Goal: Transaction & Acquisition: Purchase product/service

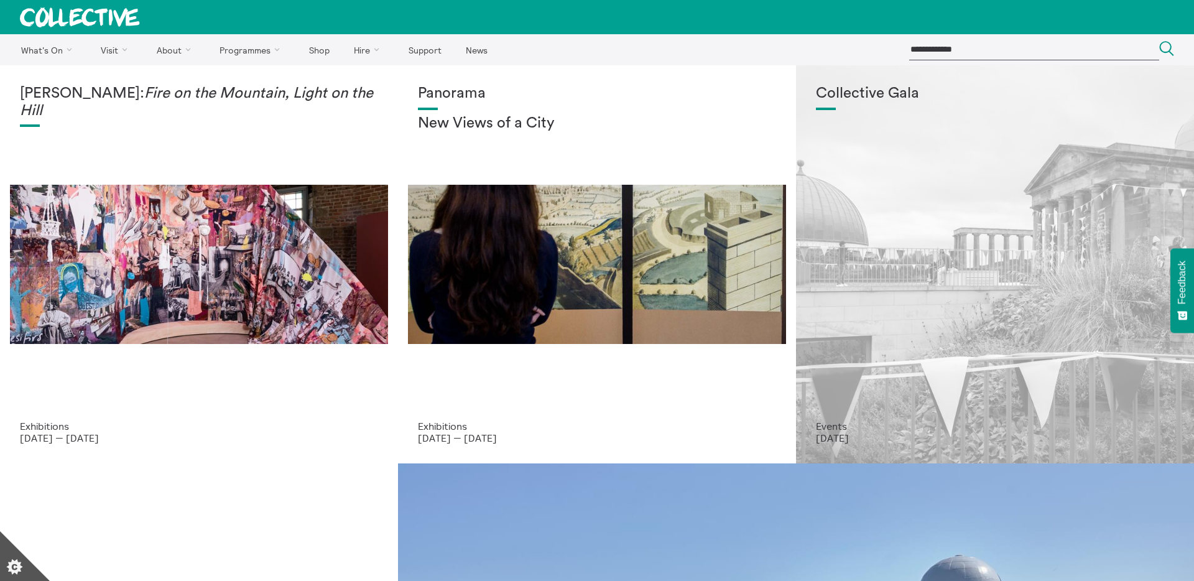
click at [995, 343] on div "Collective Gala" at bounding box center [995, 252] width 358 height 335
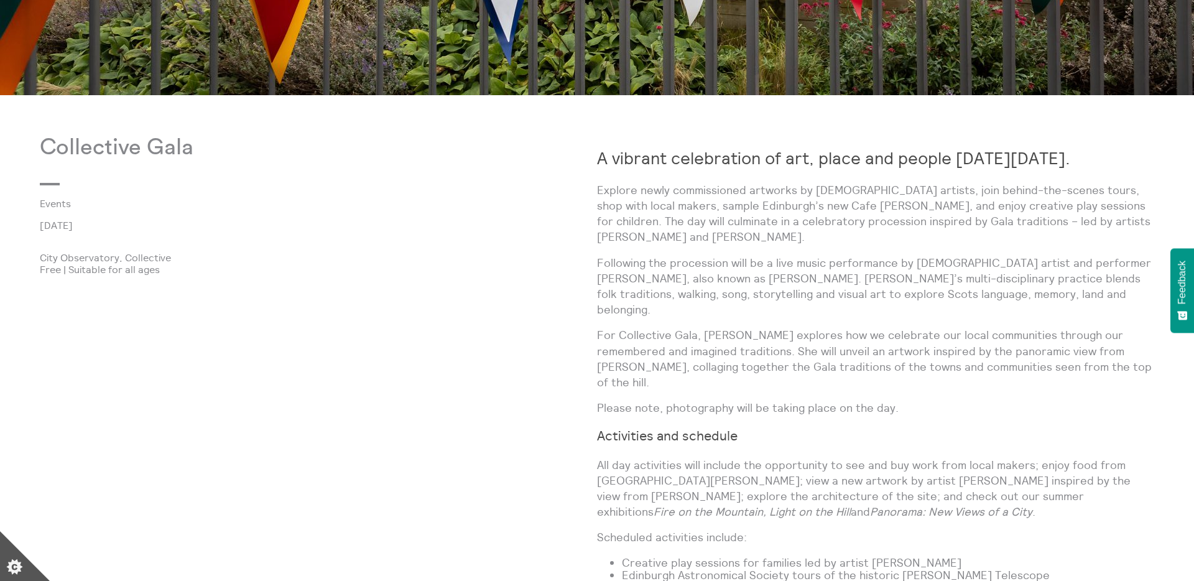
scroll to position [764, 0]
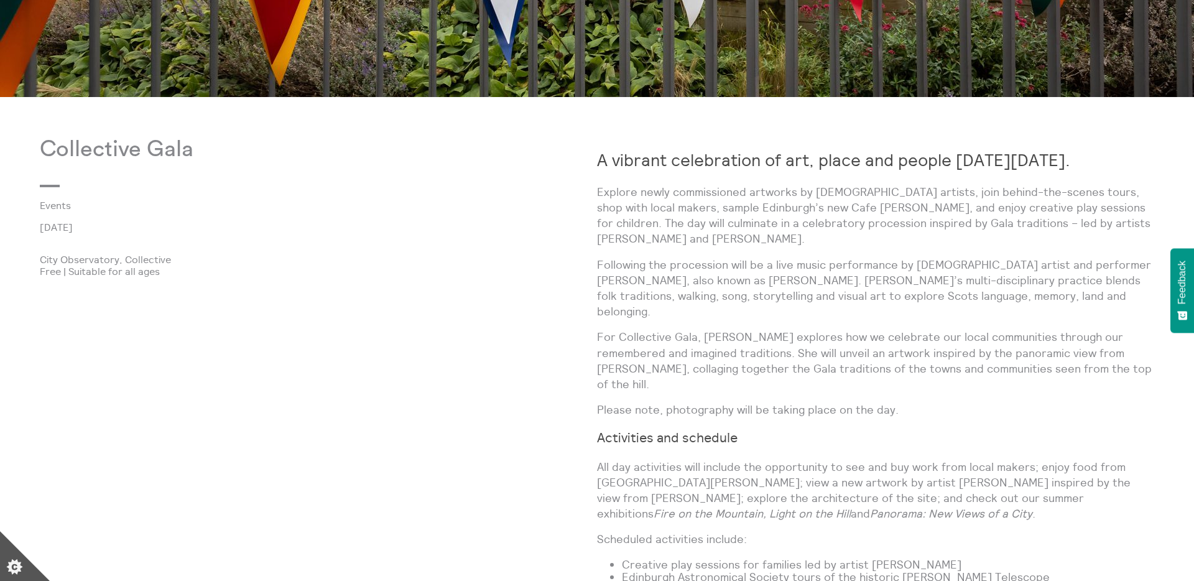
click at [1045, 299] on p "Following the procession will be a live music performance by [DEMOGRAPHIC_DATA]…" at bounding box center [875, 288] width 557 height 63
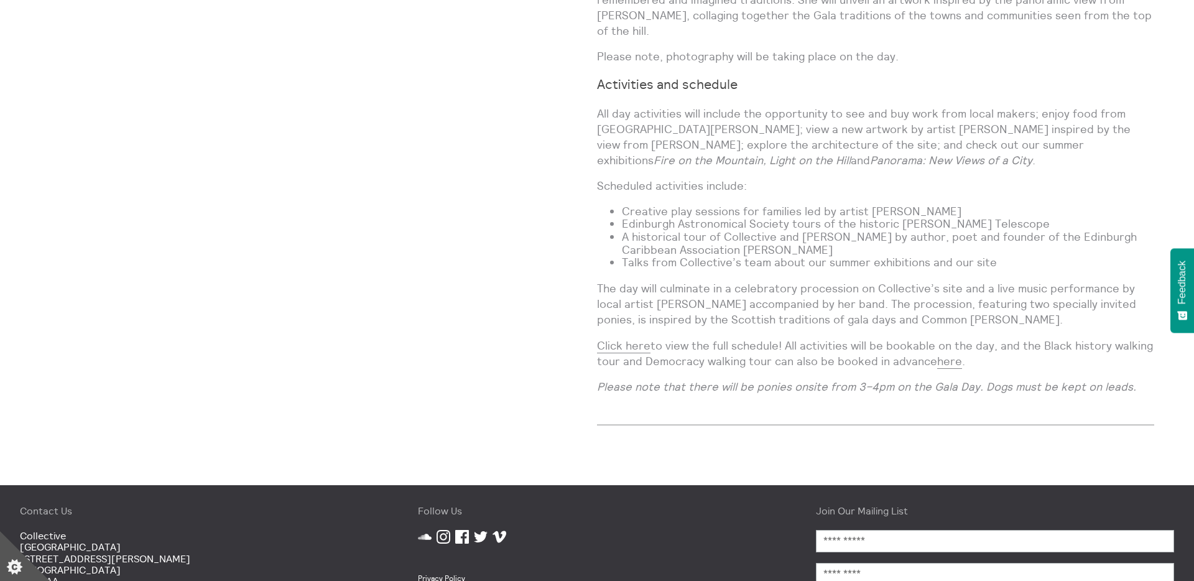
scroll to position [1125, 0]
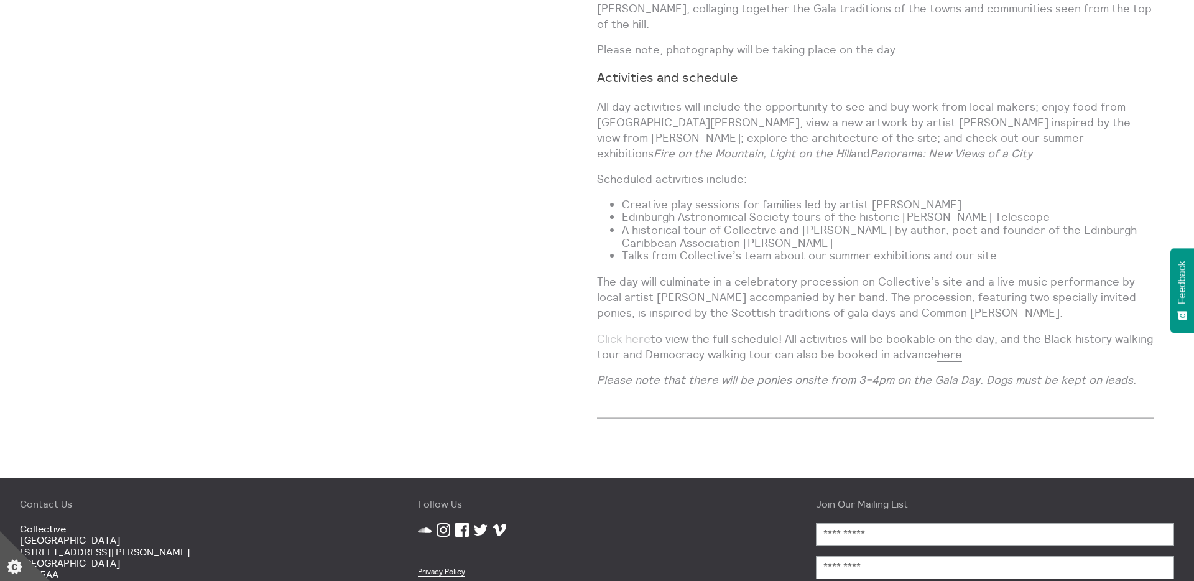
click at [626, 332] on link "Click here" at bounding box center [623, 339] width 53 height 15
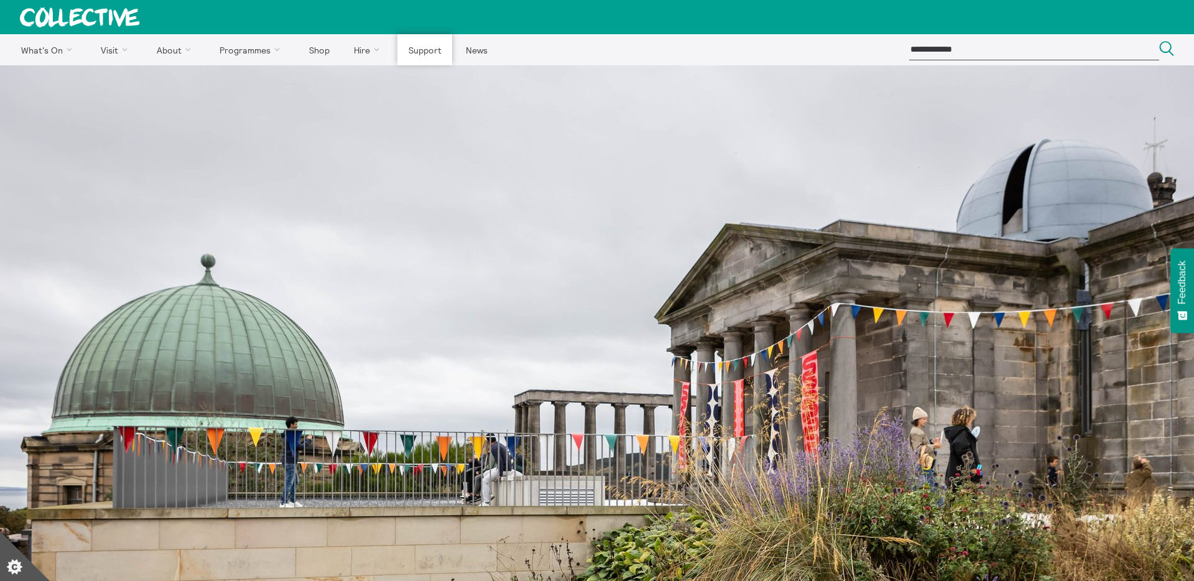
click at [410, 50] on link "Support" at bounding box center [424, 49] width 55 height 31
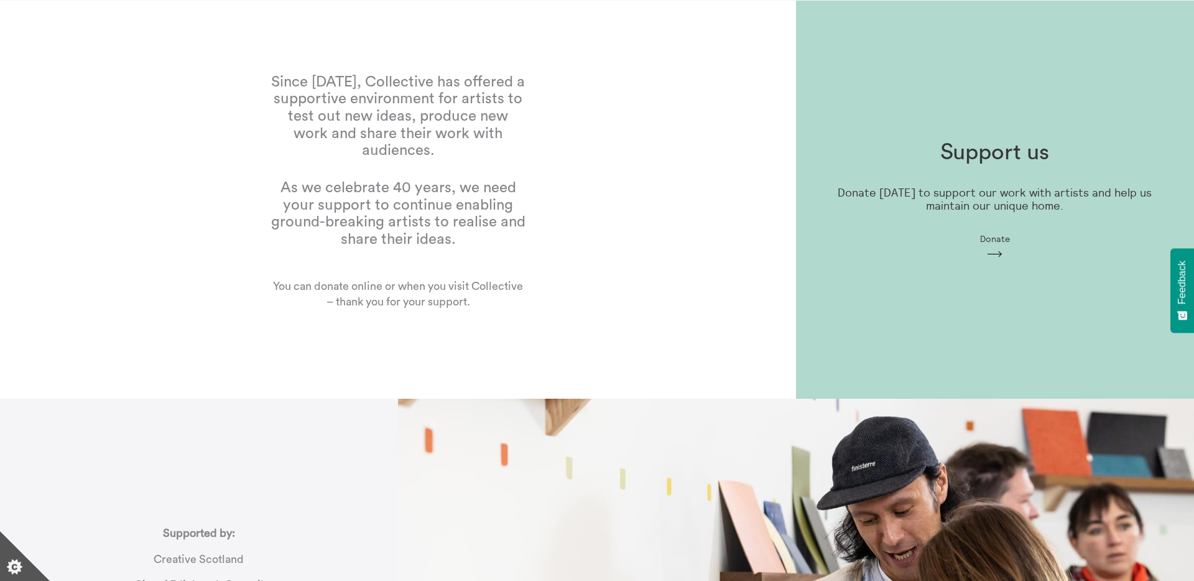
scroll to position [29, 0]
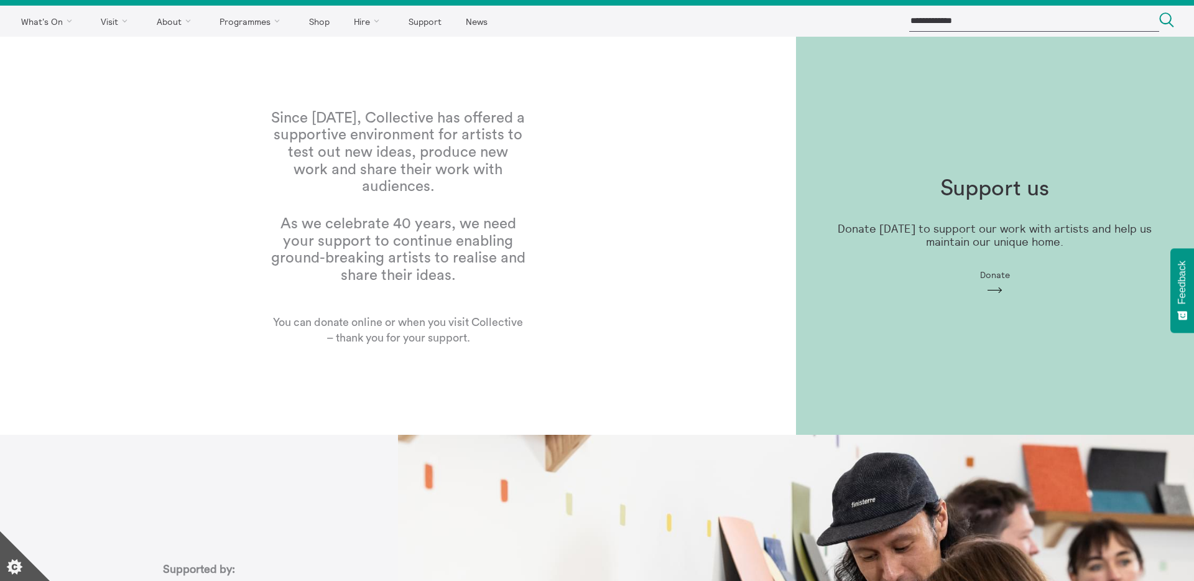
click at [993, 274] on span "Donate" at bounding box center [995, 275] width 30 height 10
